Goal: Task Accomplishment & Management: Manage account settings

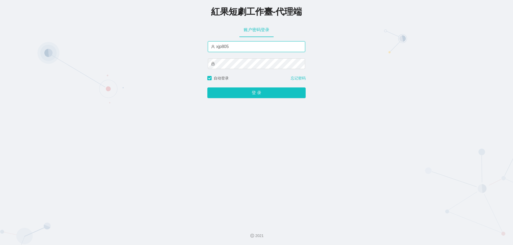
click at [245, 48] on input "xjp805" at bounding box center [256, 46] width 97 height 11
paste input "by"
type input "by5"
click at [157, 53] on div "紅果短劇工作臺-代理端 账户密码登录 by5 自动登录 忘记密码 登 录" at bounding box center [256, 110] width 513 height 221
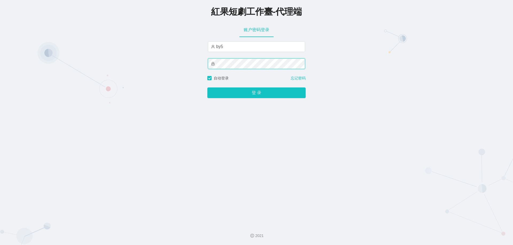
click at [207, 88] on button "登 录" at bounding box center [256, 93] width 98 height 11
click at [192, 65] on div "紅果短劇工作臺-代理端 账户密码登录 by5 自动登录 忘记密码 登 录" at bounding box center [256, 110] width 513 height 221
click at [207, 88] on button "登 录" at bounding box center [256, 93] width 98 height 11
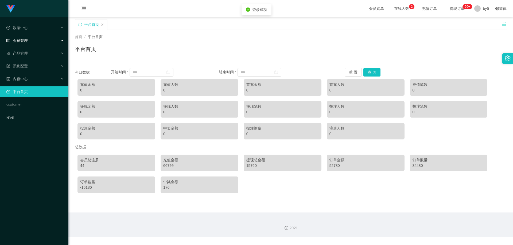
click at [29, 39] on div "会员管理" at bounding box center [34, 40] width 68 height 11
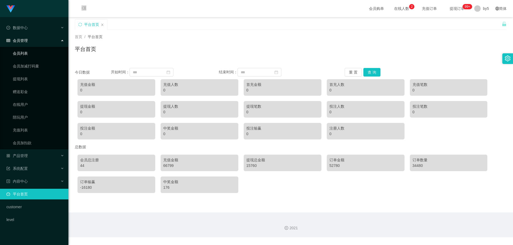
click at [20, 56] on link "会员列表" at bounding box center [38, 53] width 51 height 11
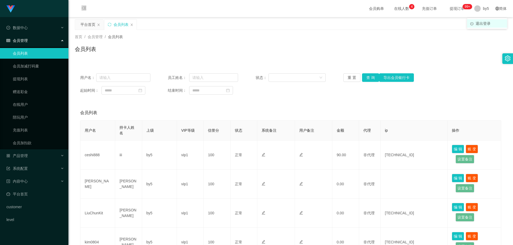
click at [482, 23] on span "退出登录" at bounding box center [482, 23] width 15 height 4
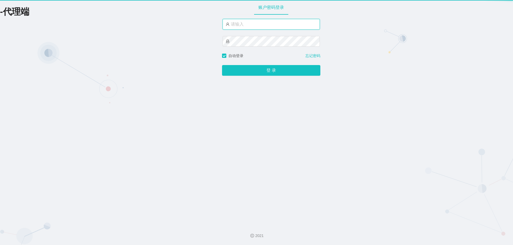
type input "by5"
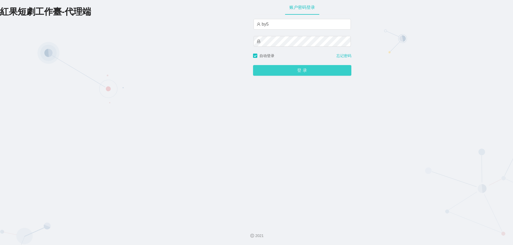
click at [308, 72] on button "登 录" at bounding box center [302, 70] width 98 height 11
